Goal: Transaction & Acquisition: Book appointment/travel/reservation

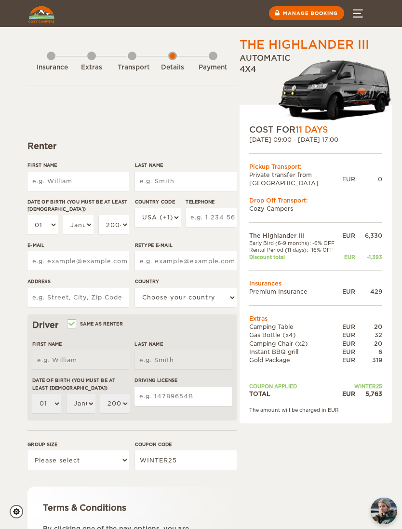
click at [100, 179] on input "First Name" at bounding box center [78, 181] width 102 height 19
type input "[PERSON_NAME]"
type input "Kobren"
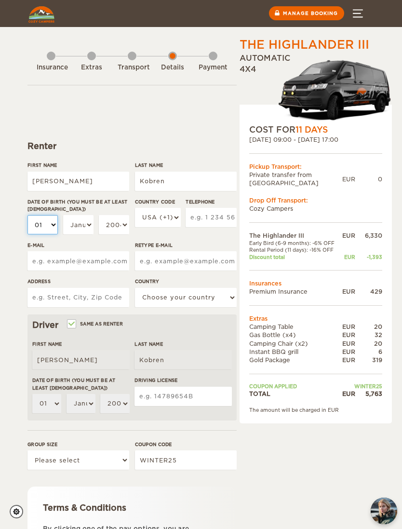
click at [54, 221] on select "01 02 03 04 05 06 07 08 09 10 11 12 13 14 15 16 17 18 19 20 21 22 23 24 25 26 2…" at bounding box center [42, 224] width 30 height 19
select select "07"
click at [91, 224] on select "January February March April May June July August September October November De…" at bounding box center [78, 224] width 30 height 19
select select "07"
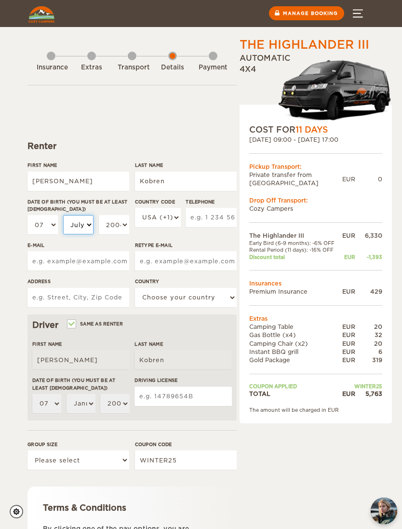
select select "07"
click at [129, 224] on select "2004 2003 2002 2001 2000 1999 1998 1997 1996 1995 1994 1993 1992 1991 1990 1989…" at bounding box center [114, 224] width 30 height 19
select select "1965"
click at [105, 255] on input "E-mail" at bounding box center [78, 260] width 102 height 19
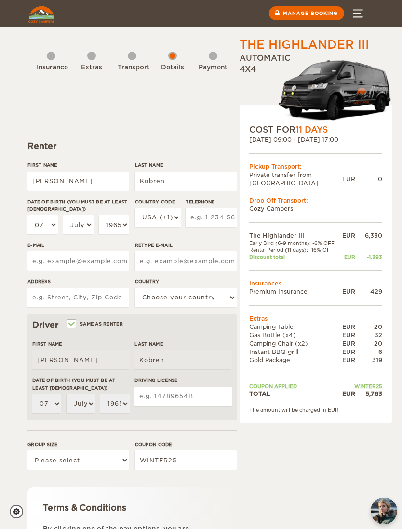
type input "marc@kobren.net"
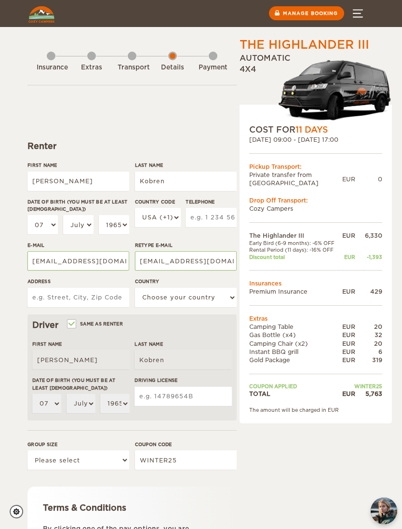
type input "10012 Dark Star Terrace"
select select "222"
click at [196, 394] on input "Driving License" at bounding box center [182, 396] width 97 height 19
click at [128, 457] on select "Please select 1 2 3" at bounding box center [78, 459] width 102 height 19
select select "2"
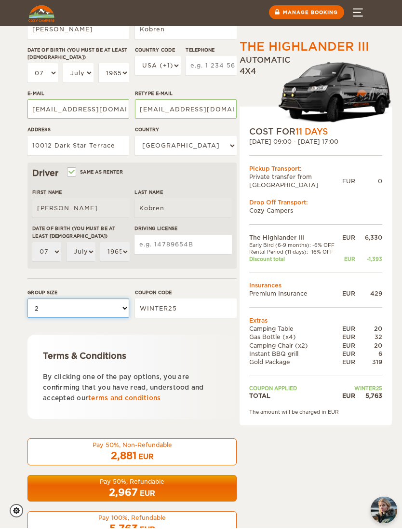
scroll to position [151, 0]
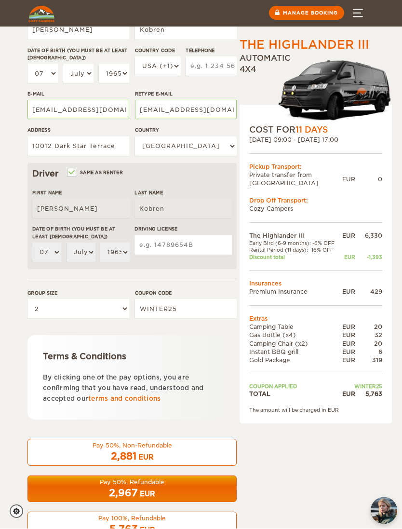
click at [186, 481] on div "Pay 50%, Refundable" at bounding box center [132, 482] width 197 height 8
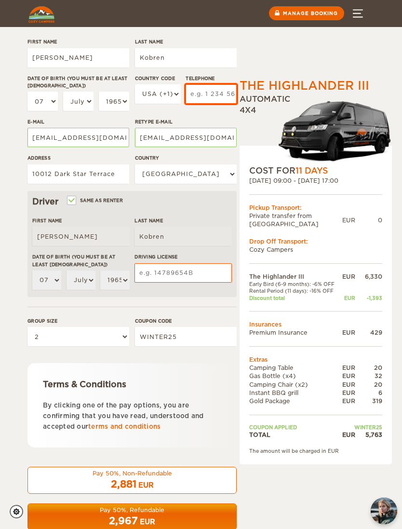
scroll to position [0, 0]
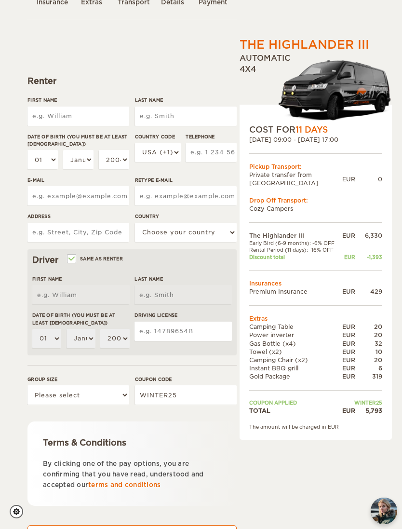
scroll to position [70, 0]
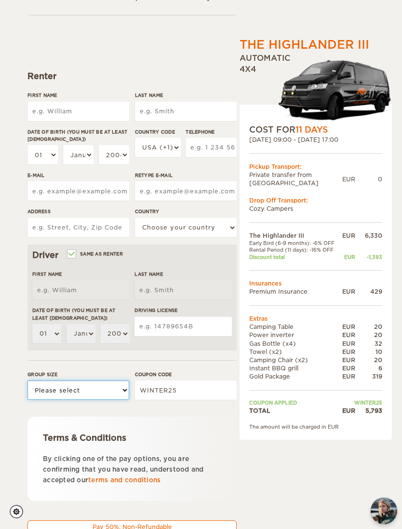
click at [127, 391] on select "Please select 1 2 3" at bounding box center [78, 389] width 102 height 19
select select "2"
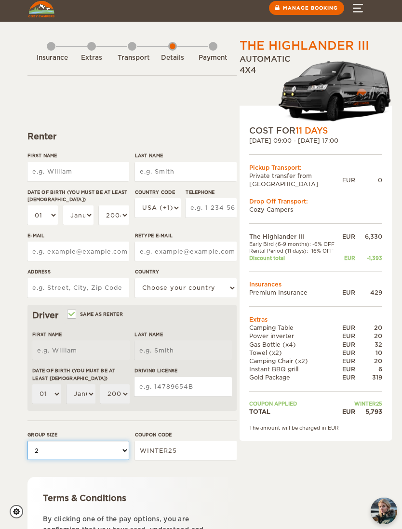
scroll to position [11, 0]
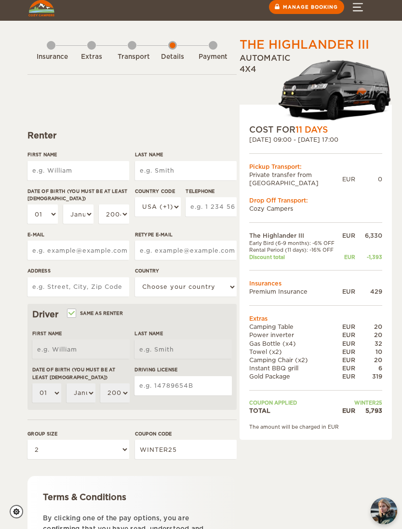
click at [101, 157] on label"] "First Name" at bounding box center [78, 154] width 102 height 7
click at [101, 161] on input "First Name" at bounding box center [78, 170] width 102 height 19
click at [231, 493] on div "Terms & Conditions By clicking one of the pay options, you are confirming that …" at bounding box center [131, 518] width 209 height 84
click at [102, 166] on input "First Name" at bounding box center [78, 170] width 102 height 19
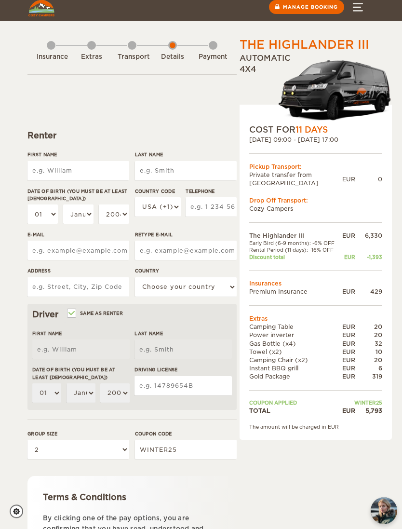
type input "[PERSON_NAME]"
type input "Kobren"
click at [38, 217] on select "01 02 03 04 05 06 07 08 09 10 11 12 13 14 15 16 17 18 19 20 21 22 23 24 25 26 2…" at bounding box center [42, 214] width 30 height 19
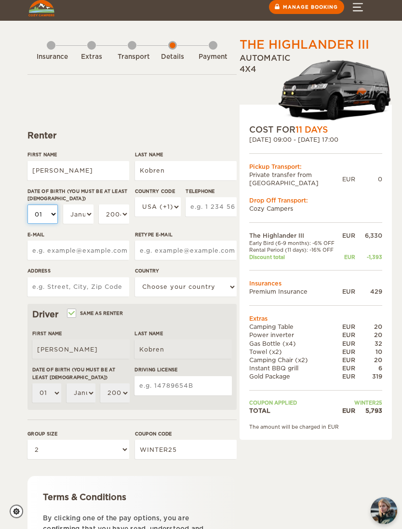
scroll to position [11, 0]
select select "07"
click at [88, 213] on select "January February March April May June July August September October November De…" at bounding box center [78, 213] width 30 height 19
select select "07"
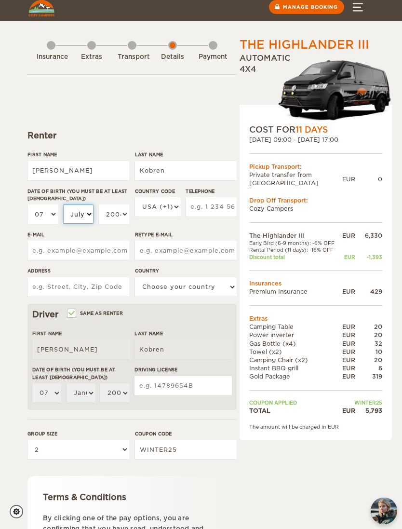
select select "07"
click at [124, 215] on select "2004 2003 2002 2001 2000 1999 1998 1997 1996 1995 1994 1993 1992 1991 1990 1989…" at bounding box center [114, 213] width 30 height 19
select select "1965"
click at [97, 248] on input "E-mail" at bounding box center [78, 250] width 102 height 19
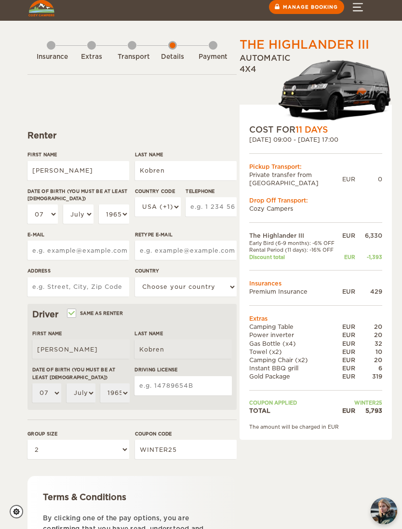
scroll to position [10, 0]
type input "marc@kobren.net"
type input "10012 Dark Star Terrace"
select select "222"
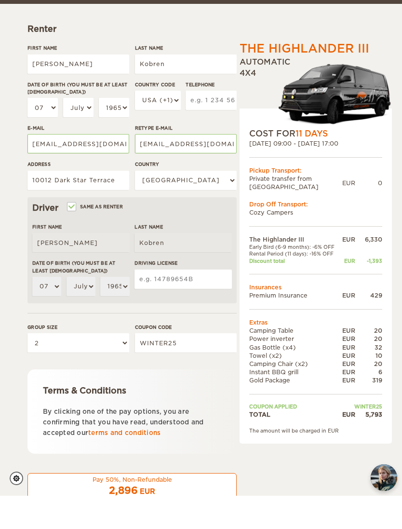
scroll to position [89, 0]
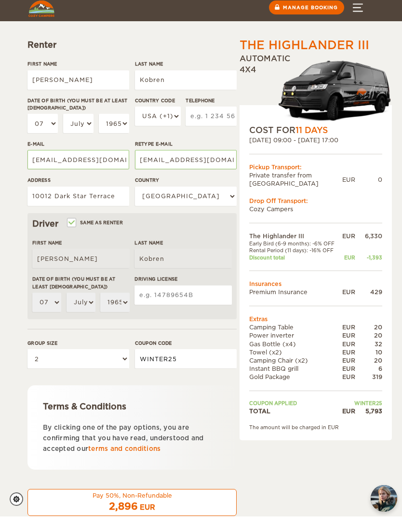
click at [196, 362] on input "WINTER25" at bounding box center [186, 371] width 102 height 19
click at [199, 298] on input "Driving License" at bounding box center [182, 307] width 97 height 19
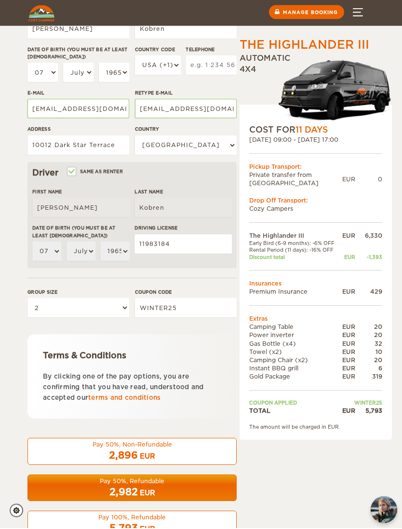
scroll to position [151, 0]
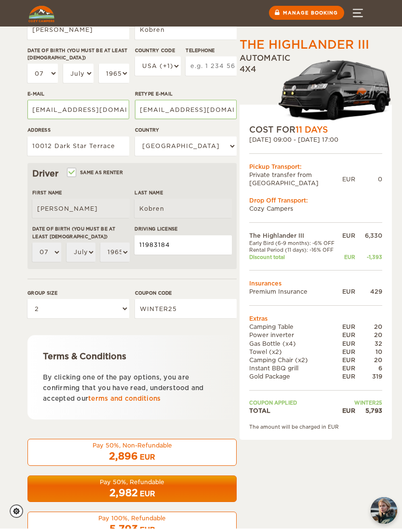
type input "11983184"
click at [175, 482] on div "Pay 50%, Refundable" at bounding box center [132, 482] width 197 height 8
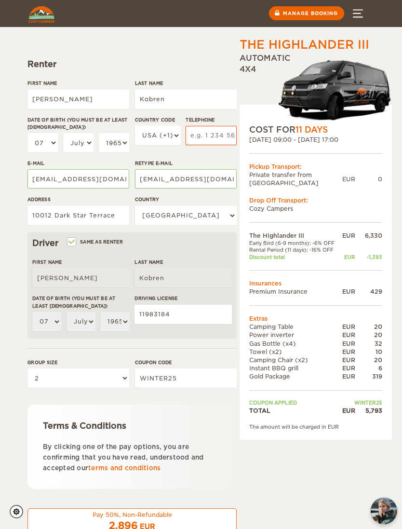
click at [214, 353] on form "Renter First Name Marc Last Name Kobren Date of birth (You must be at least 20 …" at bounding box center [131, 305] width 209 height 605
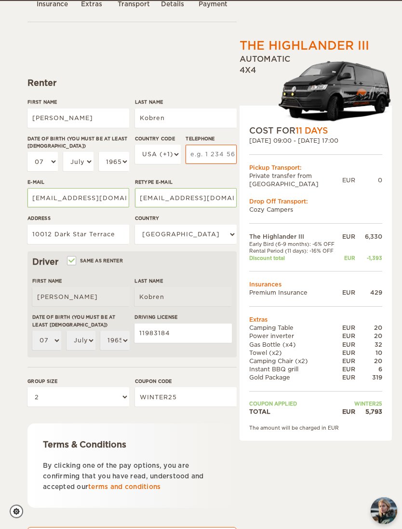
scroll to position [66, 0]
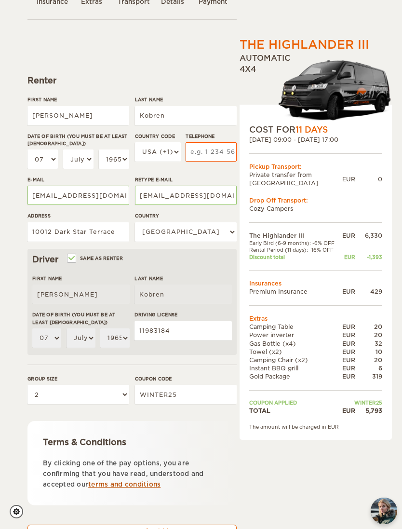
click at [148, 483] on link "terms and conditions" at bounding box center [124, 484] width 72 height 7
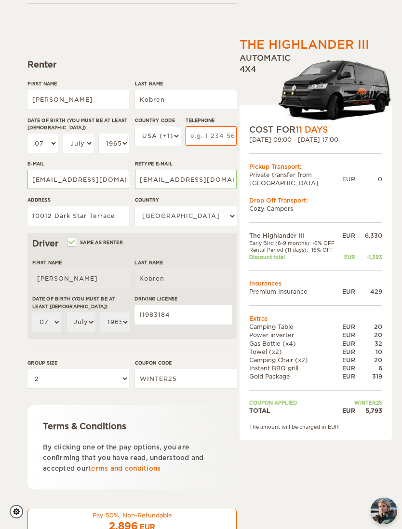
click at [364, 403] on td "WINTER25" at bounding box center [361, 402] width 42 height 7
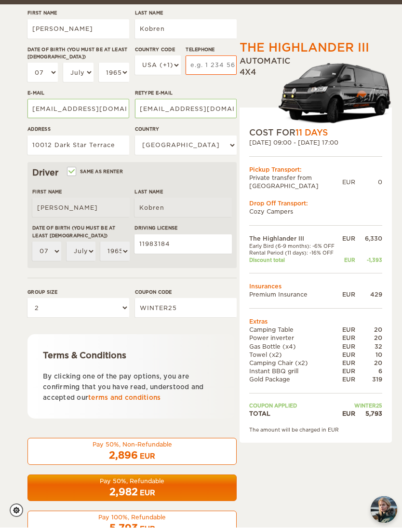
scroll to position [151, 0]
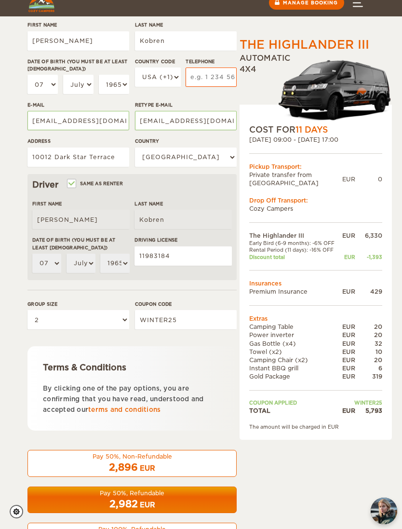
click at [163, 453] on div "Pay 50%, Non-Refundable" at bounding box center [132, 456] width 197 height 8
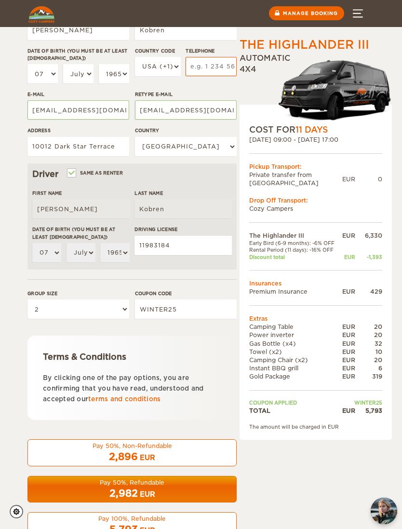
click at [161, 450] on div "2,896 EUR" at bounding box center [132, 457] width 197 height 14
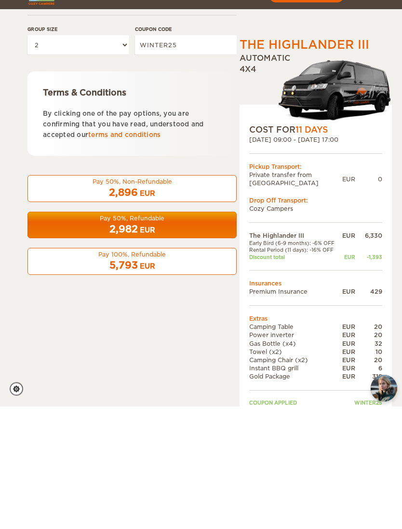
click at [175, 381] on div "5,793 EUR" at bounding box center [132, 388] width 197 height 14
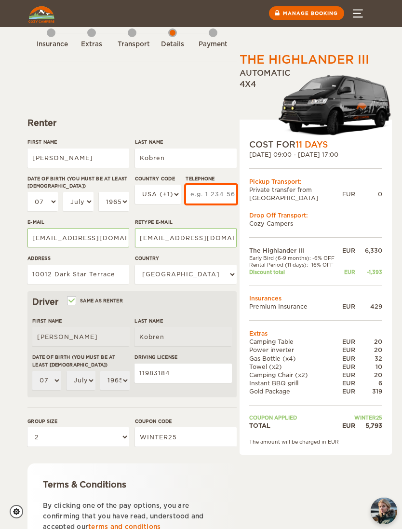
scroll to position [15, 0]
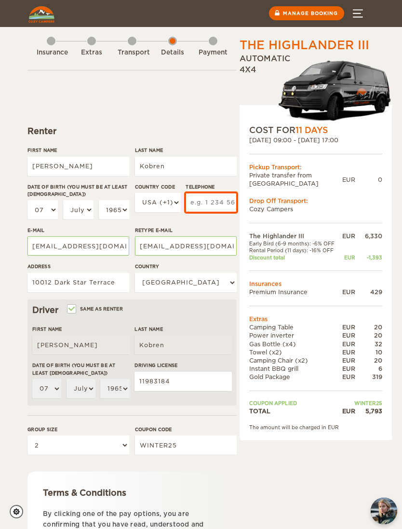
type input "5126576400"
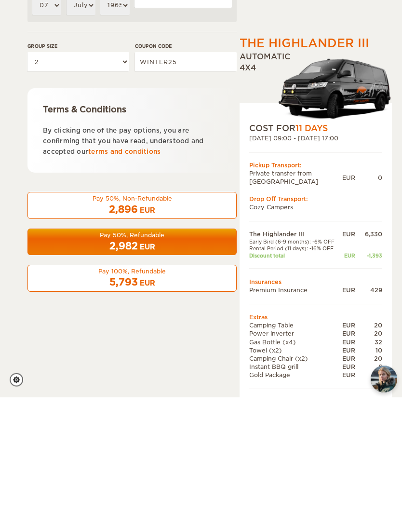
scroll to position [270, 0]
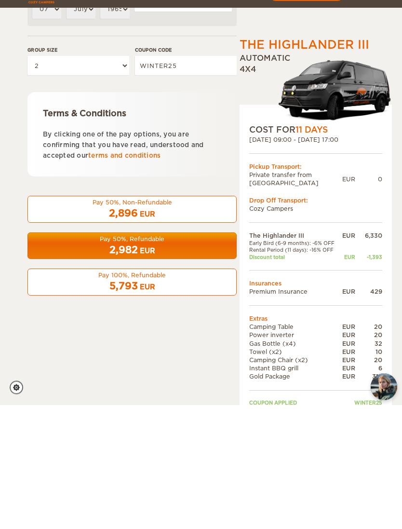
click at [185, 359] on div "Pay 50%, Refundable" at bounding box center [132, 363] width 197 height 8
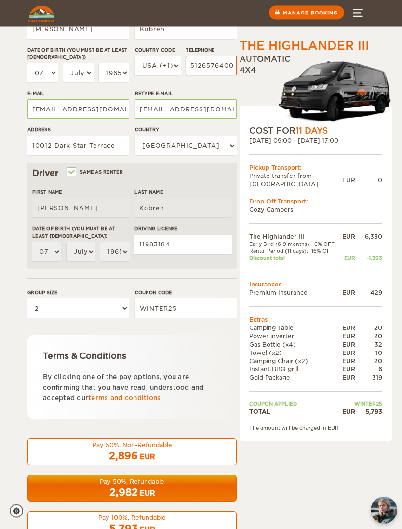
scroll to position [151, 0]
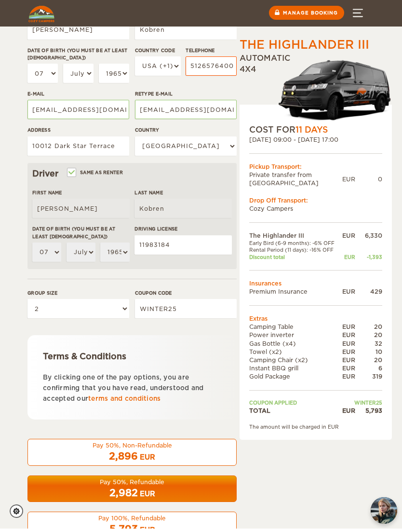
click at [163, 488] on div "2,982 EUR" at bounding box center [132, 493] width 197 height 14
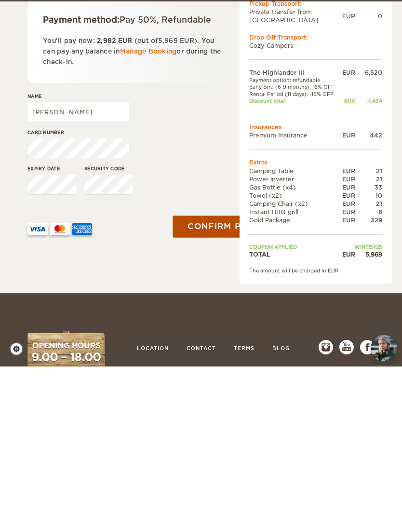
click at [205, 378] on button "Confirm payment" at bounding box center [233, 389] width 121 height 22
